Goal: Find specific page/section: Find specific page/section

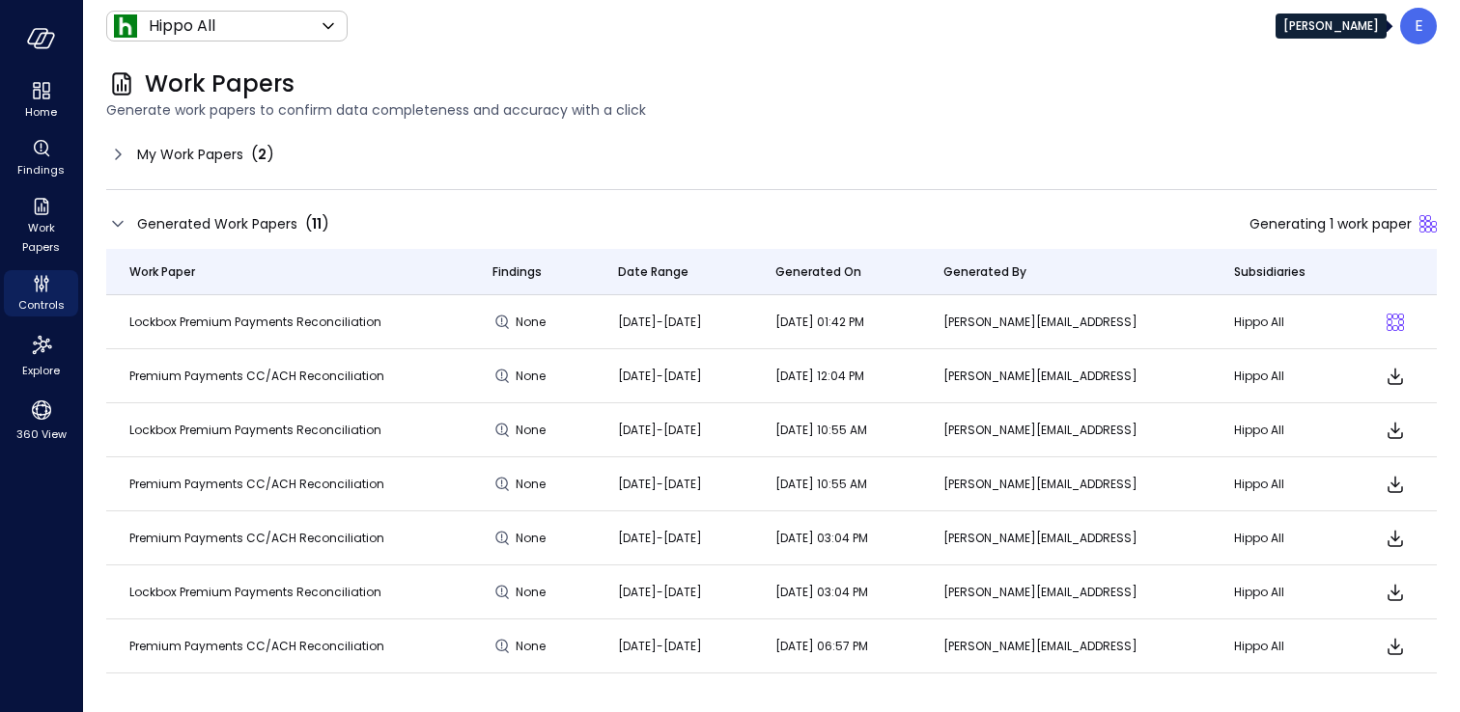
click at [1418, 33] on p "E" at bounding box center [1418, 25] width 9 height 23
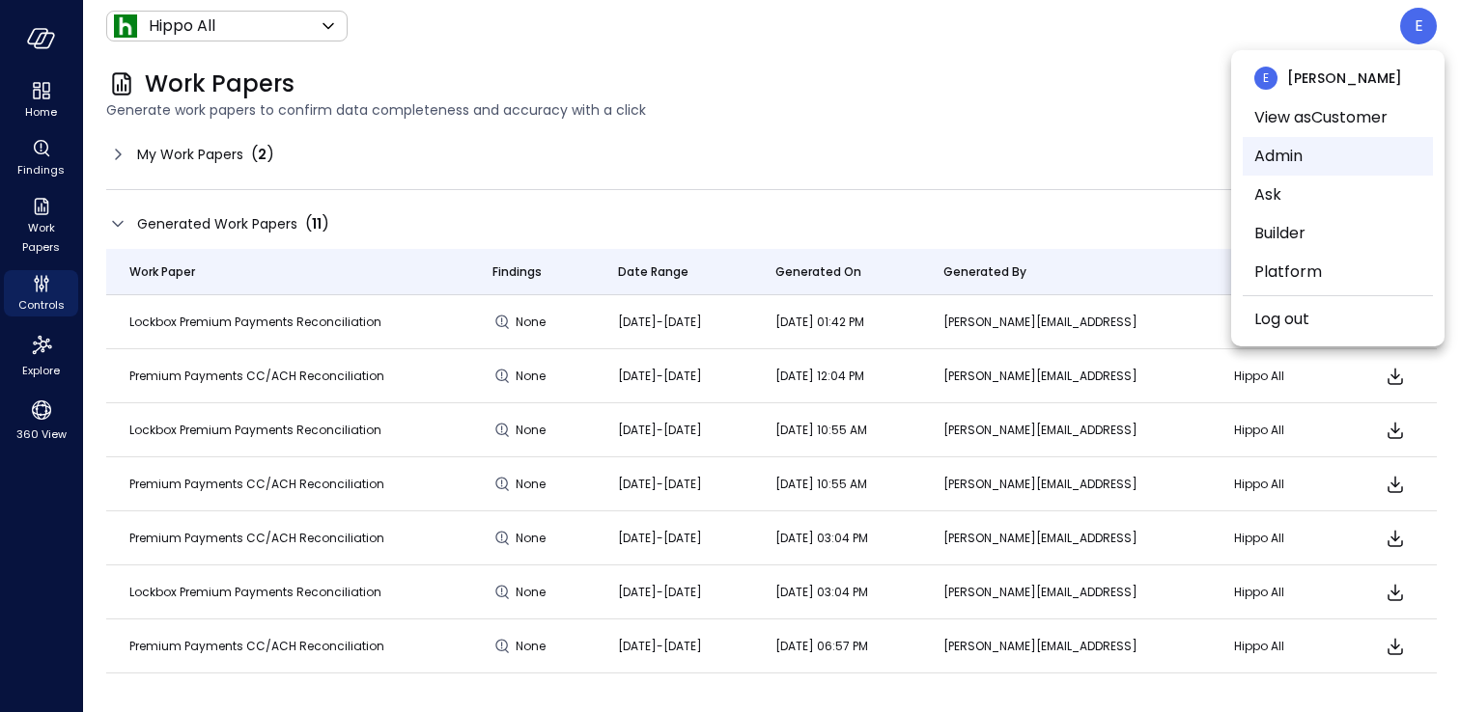
click at [1300, 143] on li "Admin" at bounding box center [1337, 156] width 190 height 39
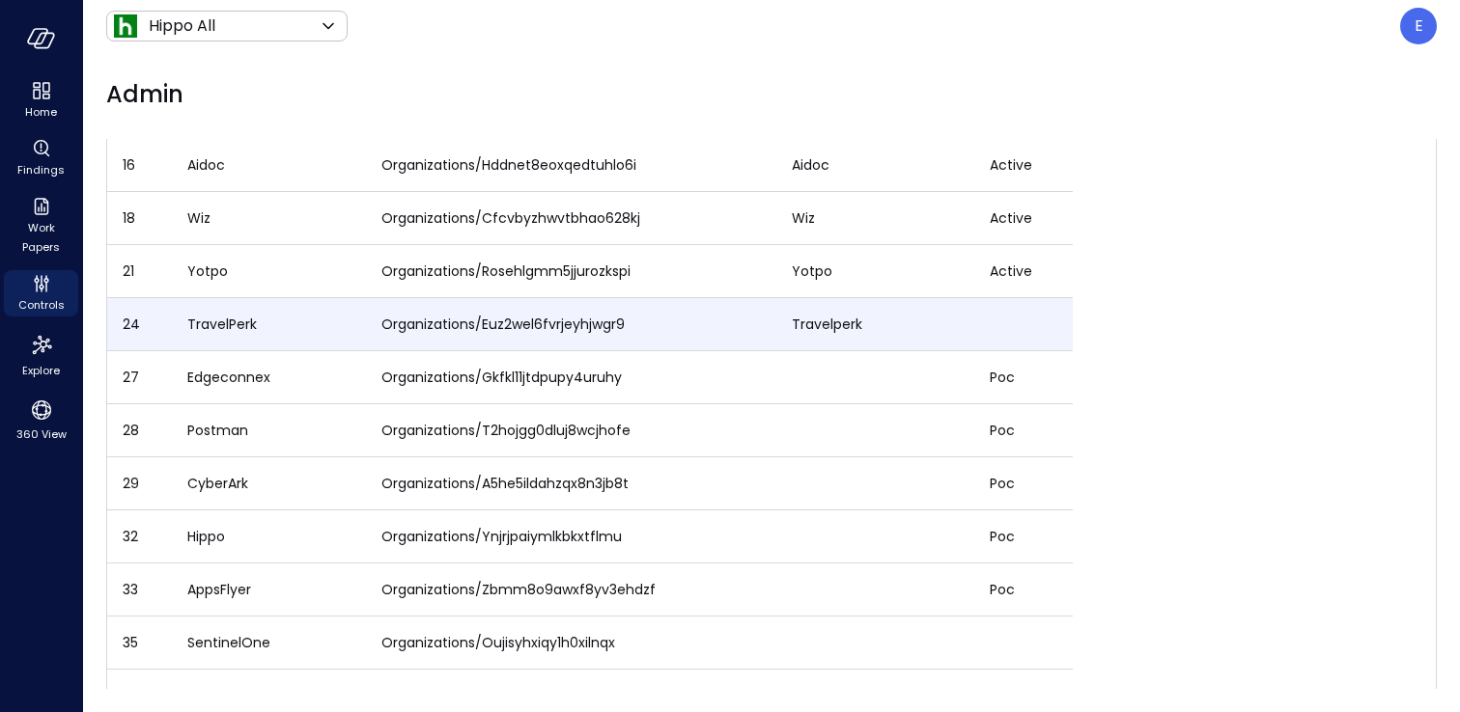
scroll to position [224, 0]
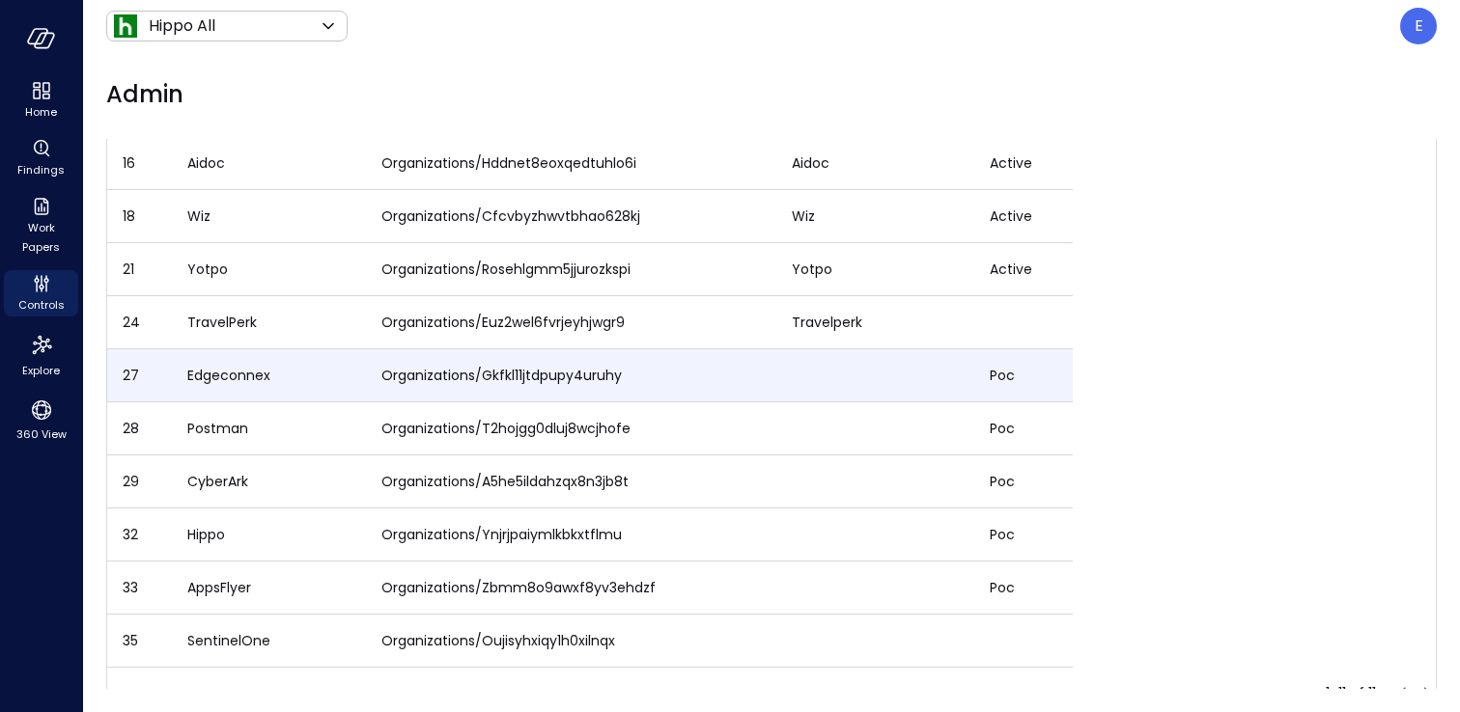
click at [228, 377] on span "Edgeconnex" at bounding box center [228, 375] width 83 height 19
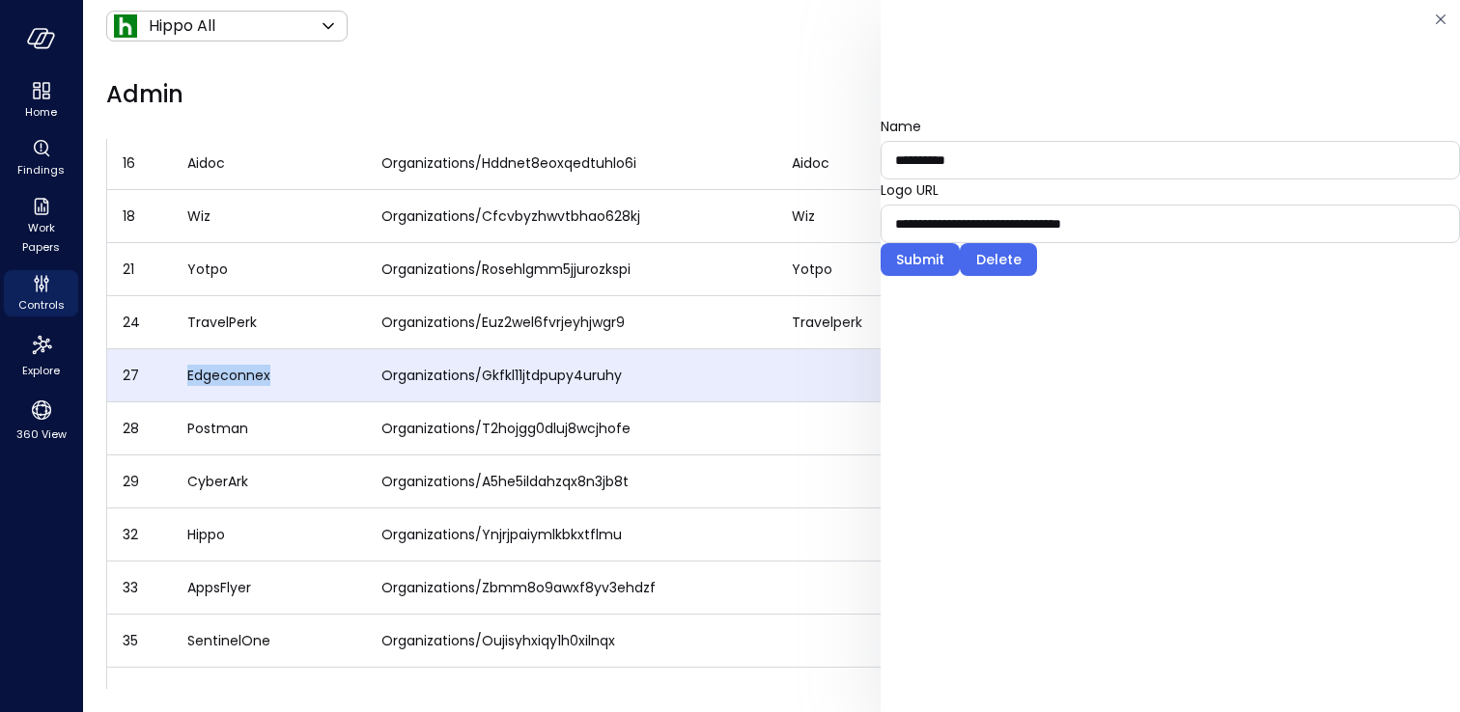
click at [228, 377] on span "Edgeconnex" at bounding box center [228, 375] width 83 height 19
copy span "Edgeconnex"
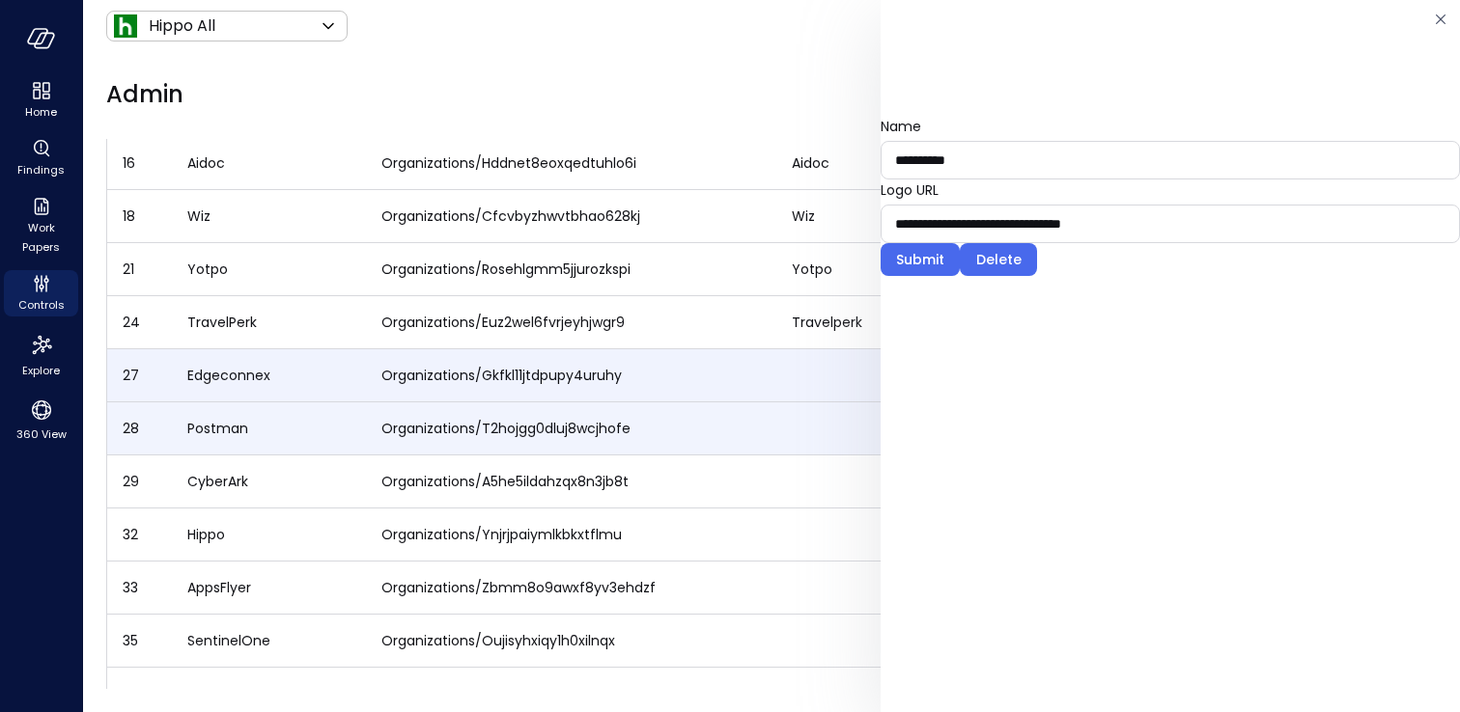
click at [204, 430] on span "Postman" at bounding box center [217, 428] width 61 height 19
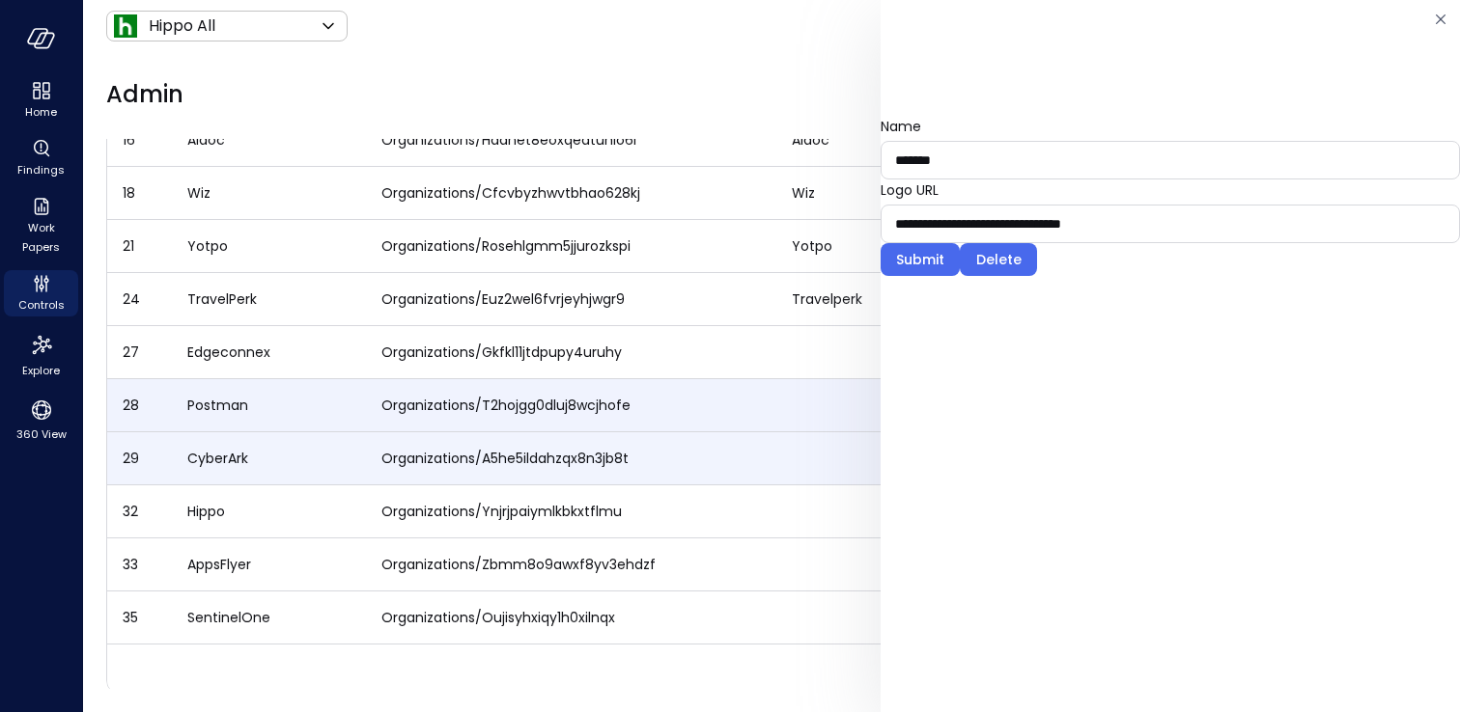
scroll to position [254, 0]
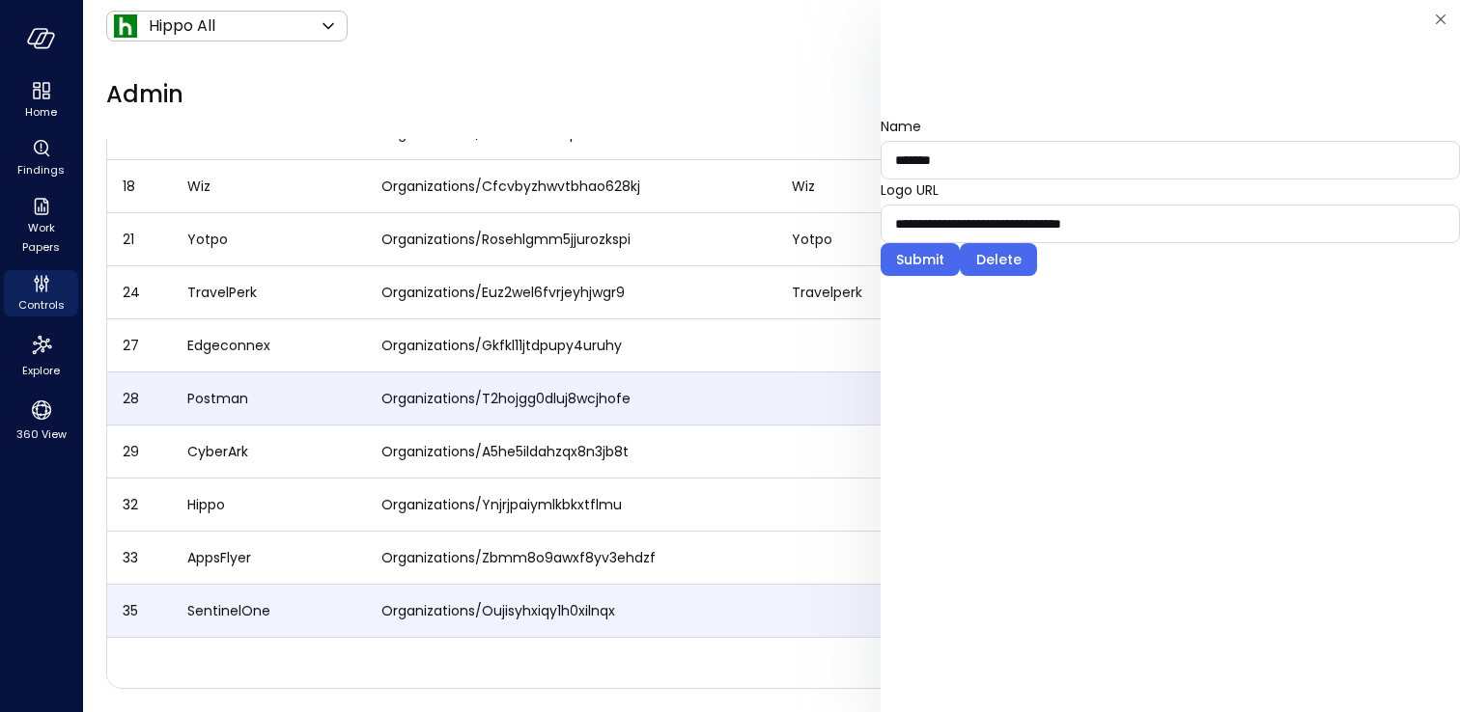
click at [218, 605] on span "SentinelOne" at bounding box center [228, 610] width 83 height 19
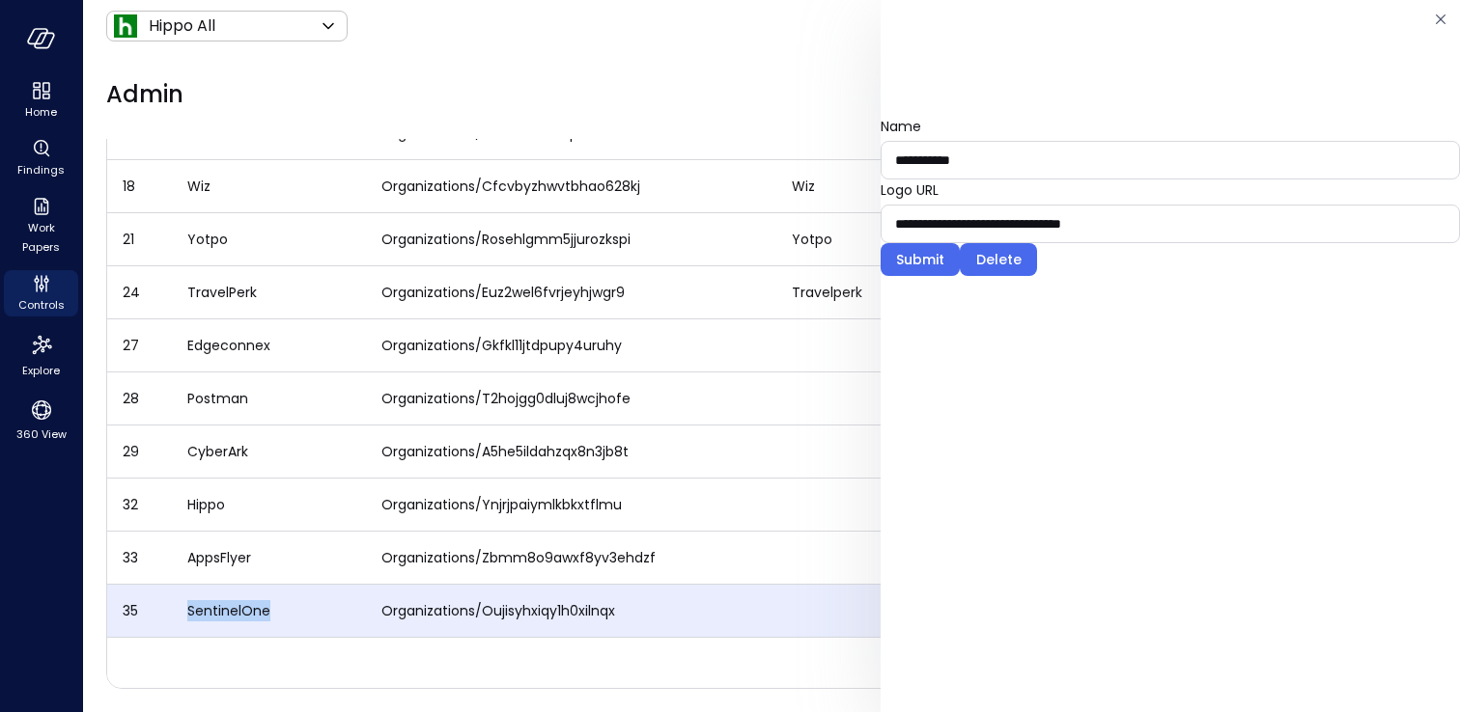
click at [218, 605] on span "SentinelOne" at bounding box center [228, 610] width 83 height 19
copy span "SentinelOne"
